Goal: Task Accomplishment & Management: Complete application form

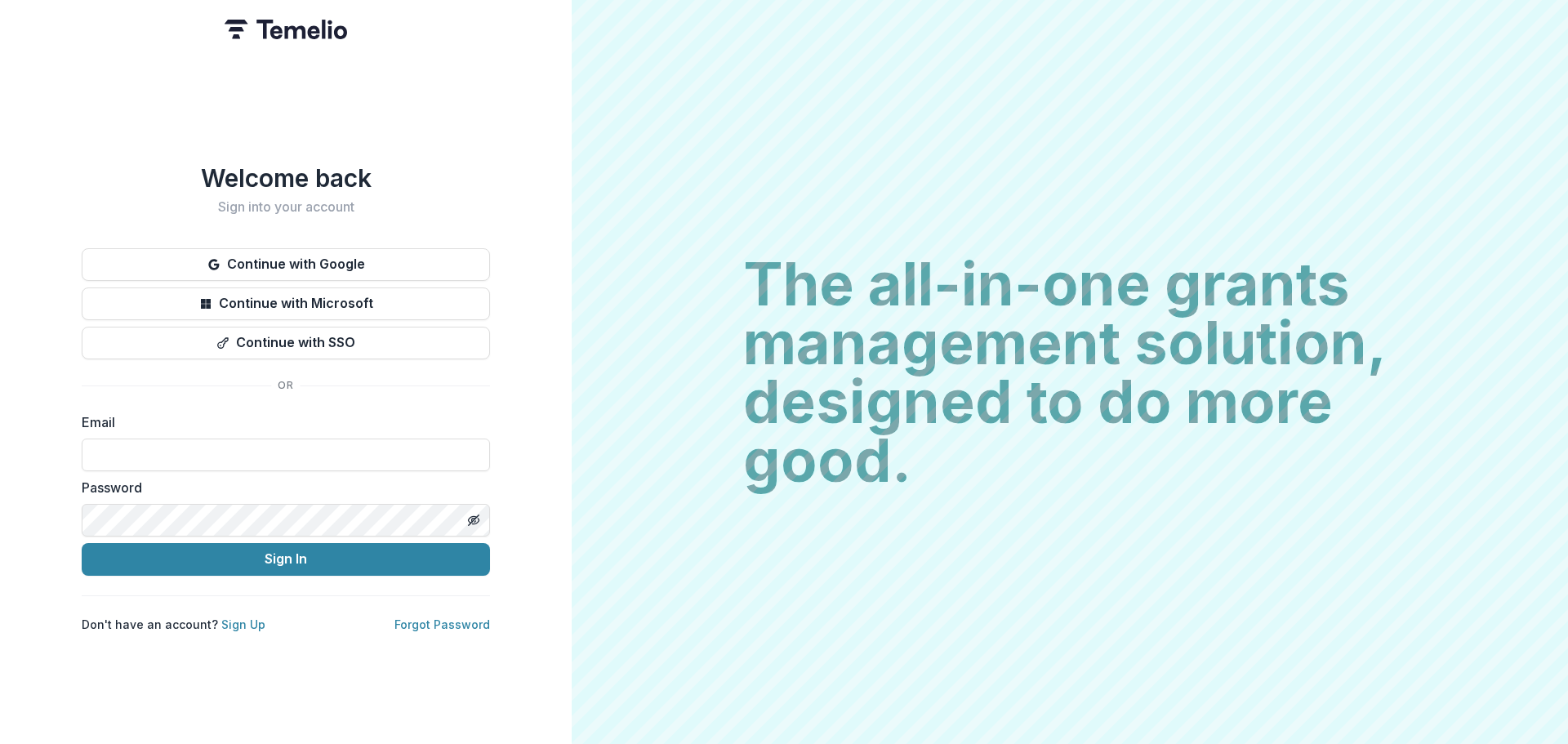
click at [168, 466] on form "Email Password Sign In" at bounding box center [286, 495] width 408 height 164
click at [165, 449] on input at bounding box center [286, 455] width 408 height 33
click at [214, 477] on label "Password" at bounding box center [281, 487] width 398 height 19
click at [222, 452] on input at bounding box center [286, 455] width 408 height 33
type input "**********"
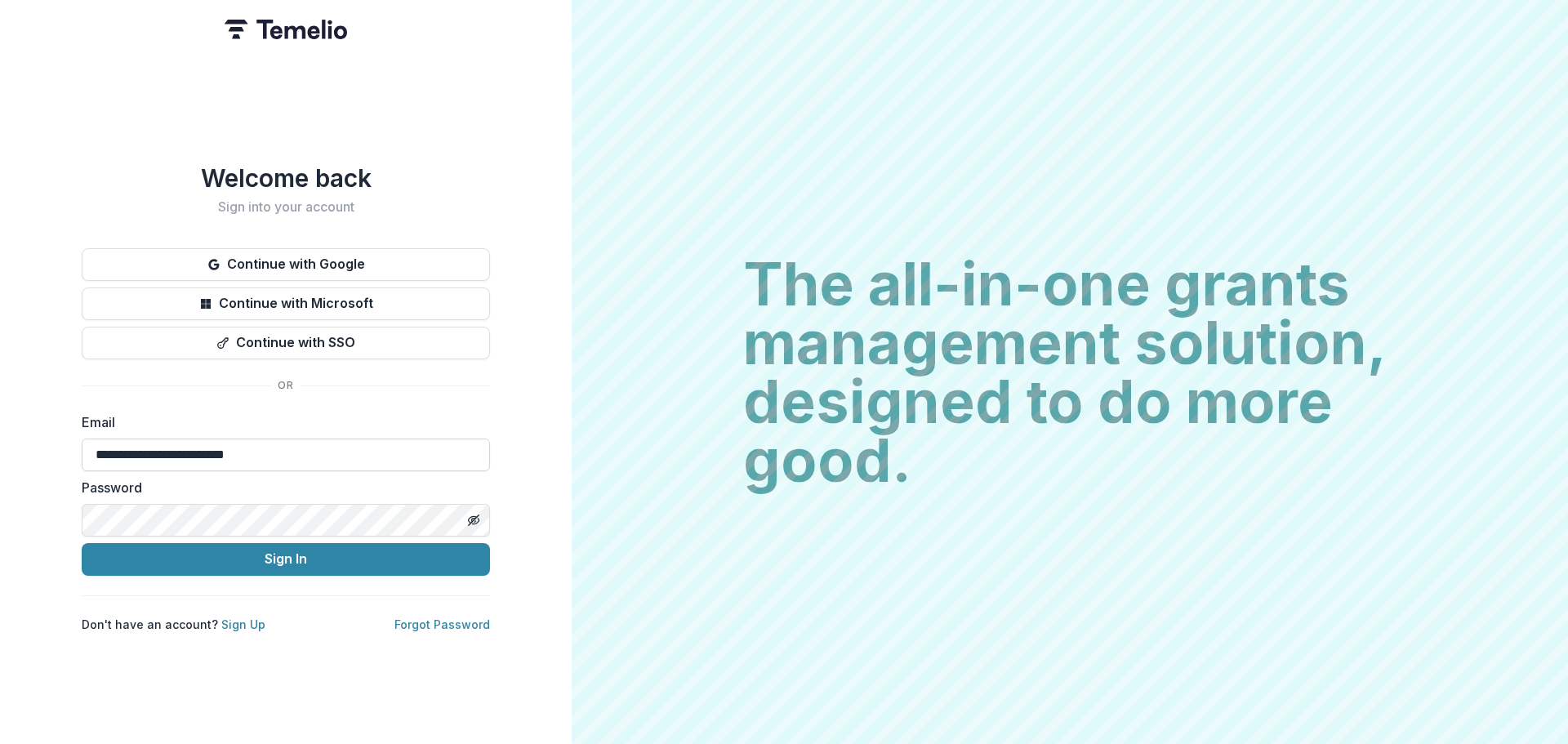
click at [82, 543] on button "Sign In" at bounding box center [286, 559] width 408 height 33
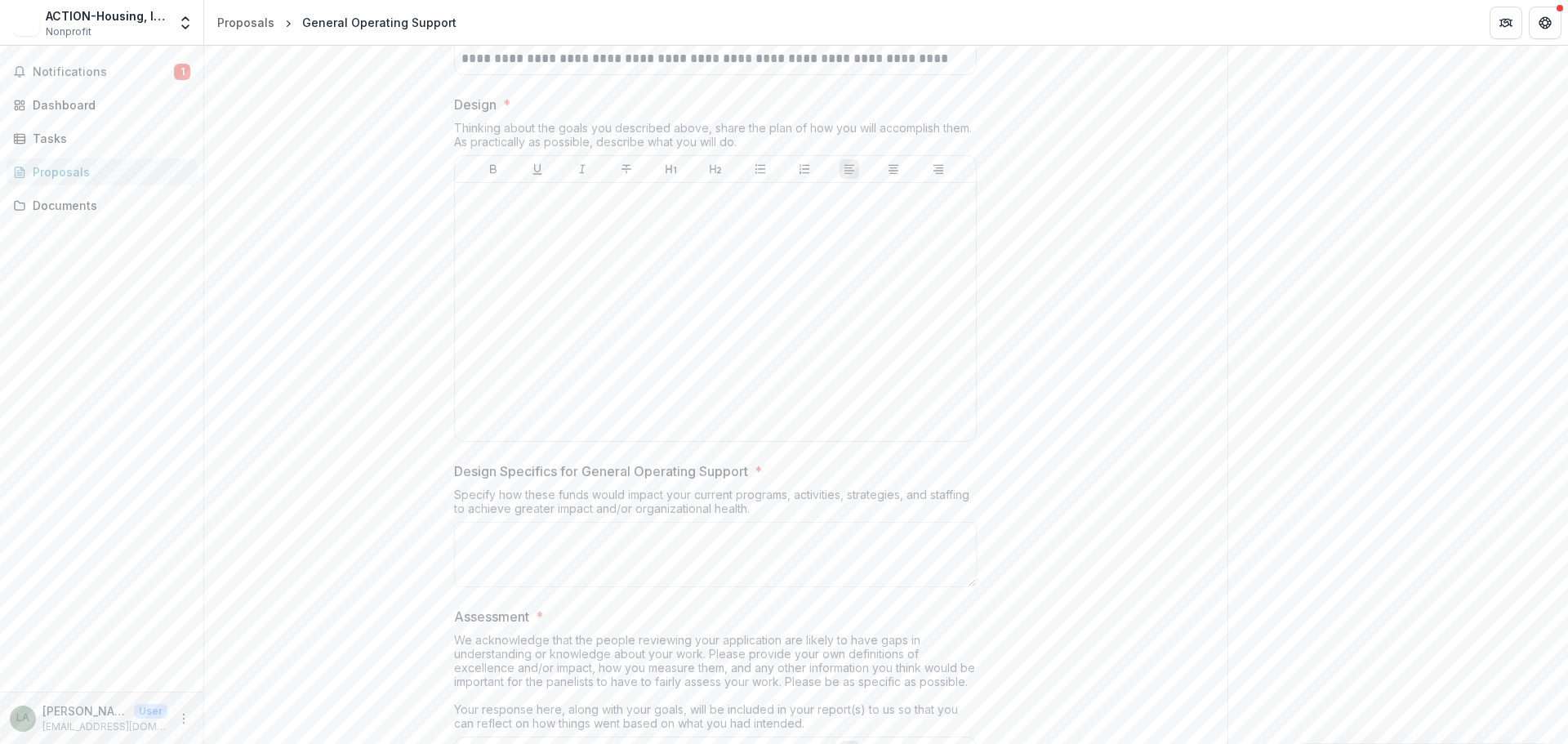
scroll to position [3594, 0]
click at [672, 433] on div at bounding box center [715, 322] width 508 height 245
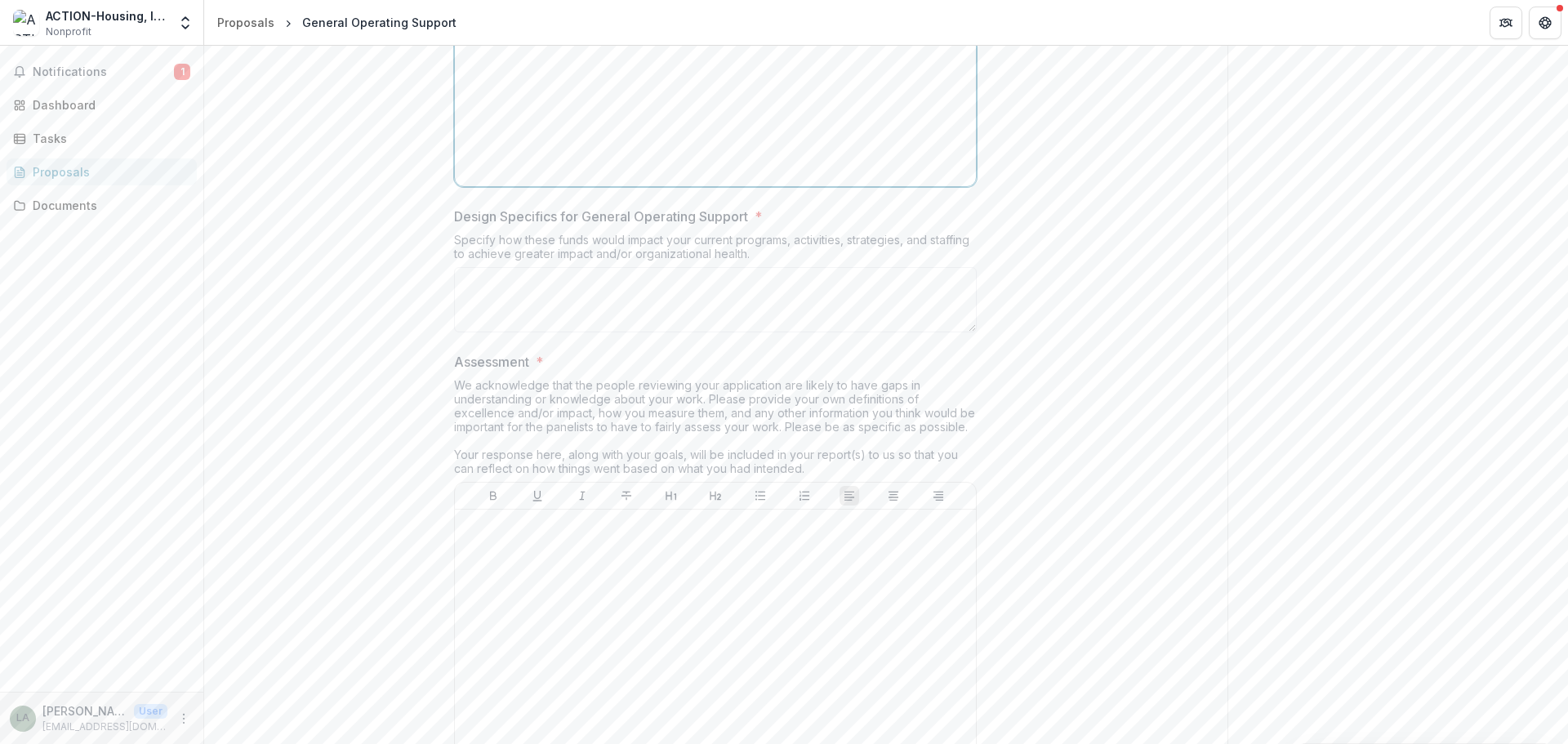
scroll to position [3920, 0]
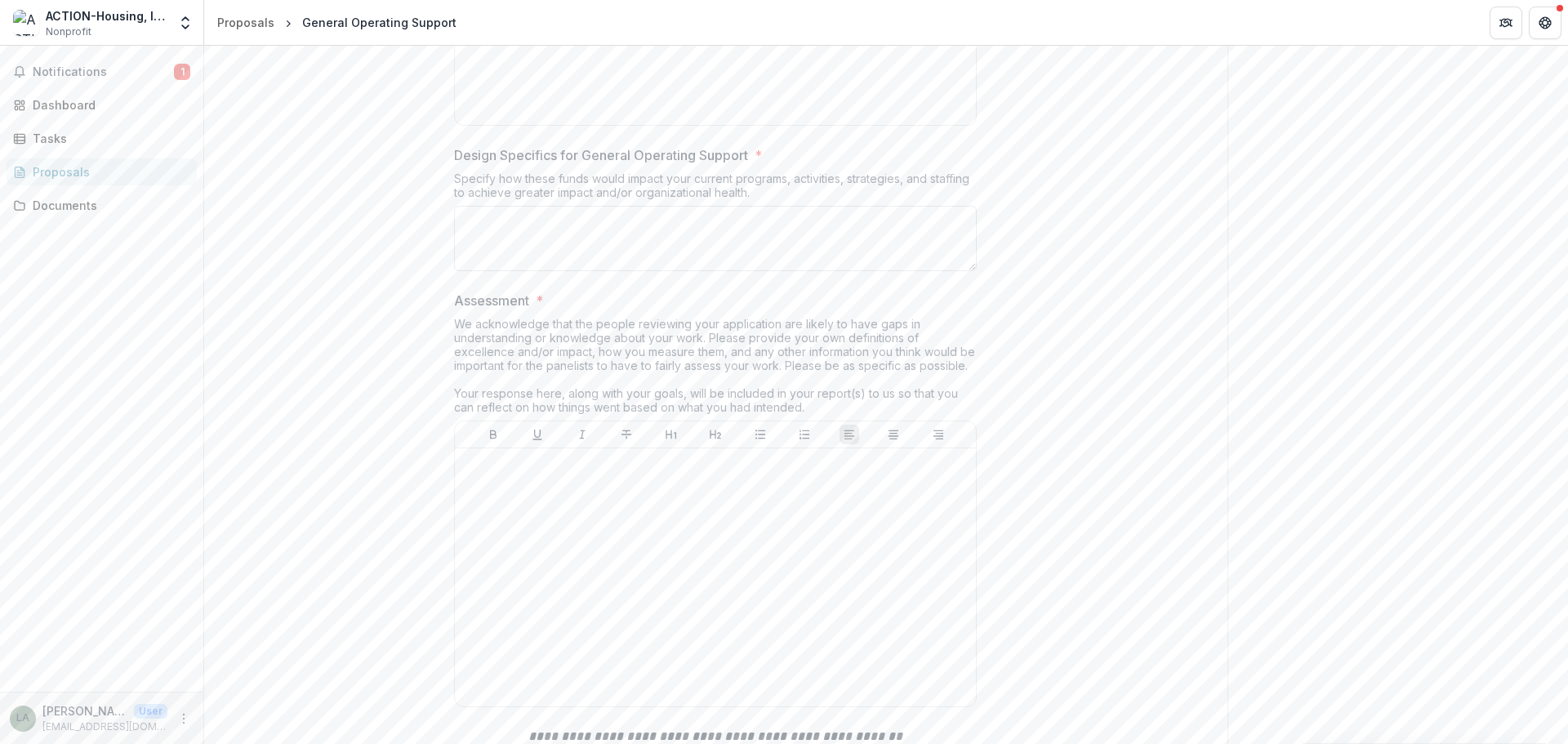
click at [610, 271] on textarea "Design Specifics for General Operating Support *" at bounding box center [715, 239] width 523 height 65
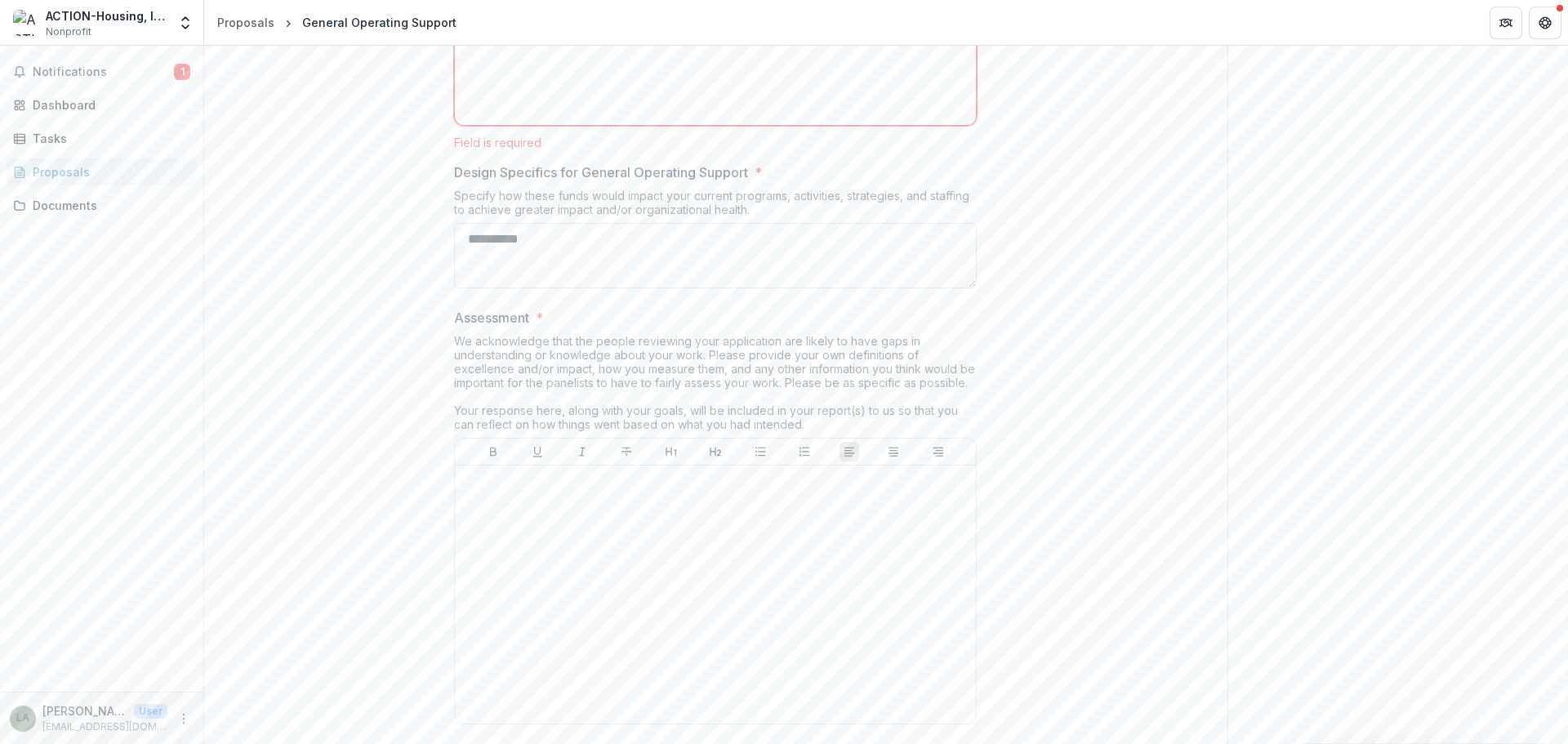
type textarea "**********"
click at [658, 703] on div at bounding box center [715, 594] width 508 height 245
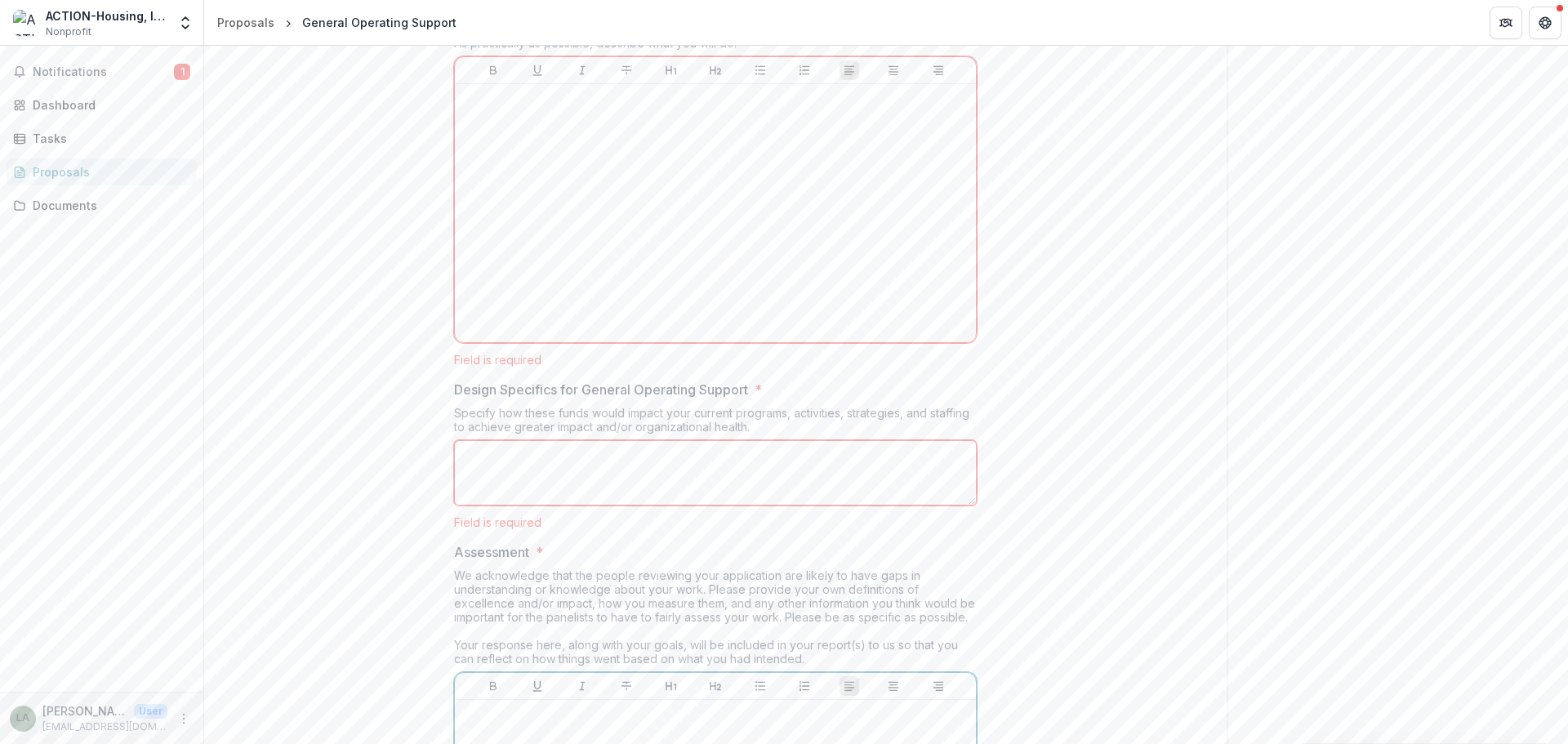
scroll to position [3594, 0]
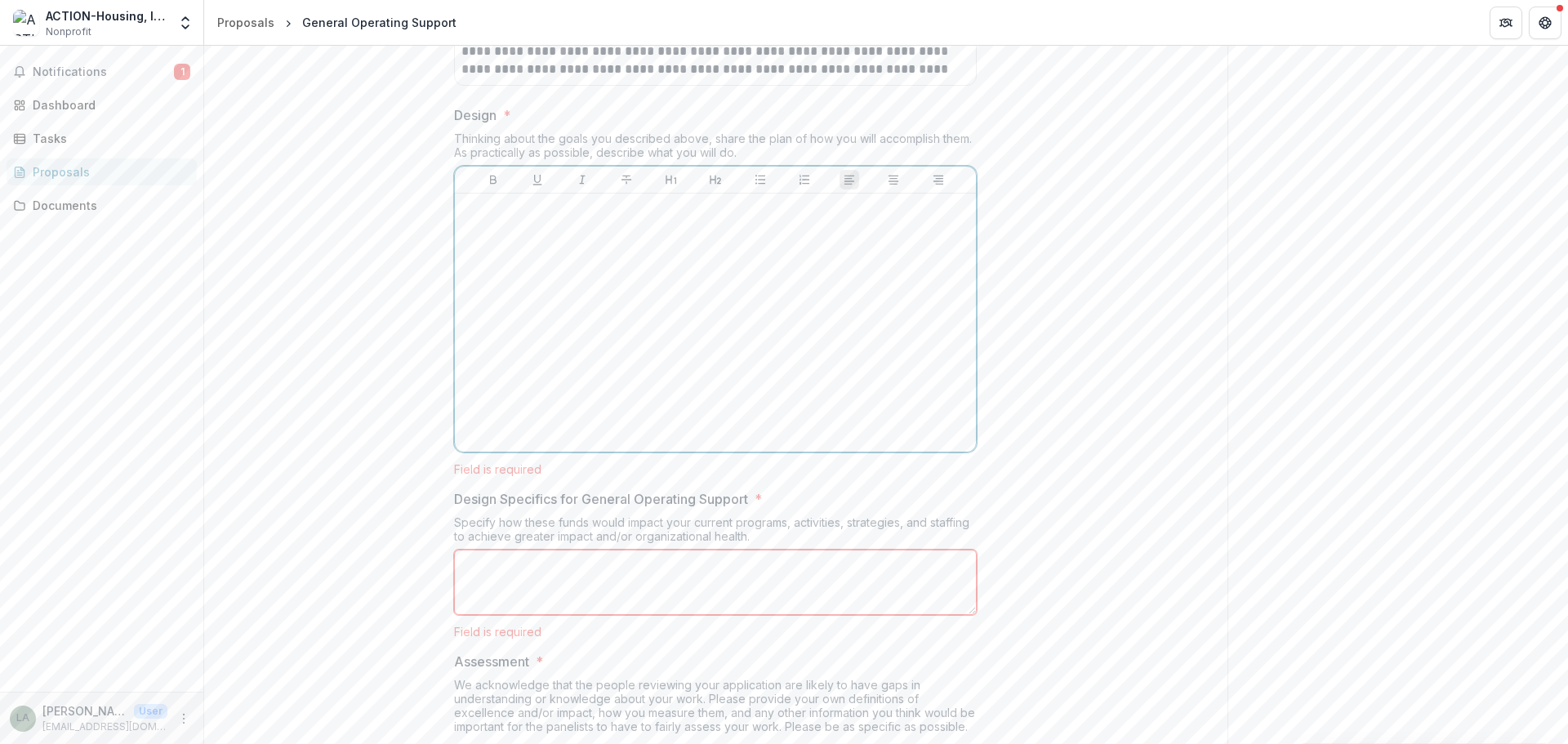
click at [548, 416] on div at bounding box center [715, 322] width 508 height 245
